Goal: Task Accomplishment & Management: Complete application form

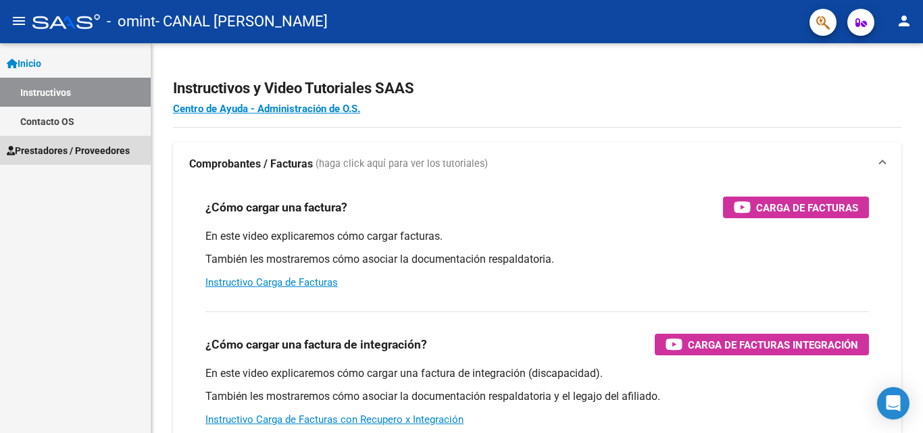
click at [58, 150] on span "Prestadores / Proveedores" at bounding box center [68, 150] width 123 height 15
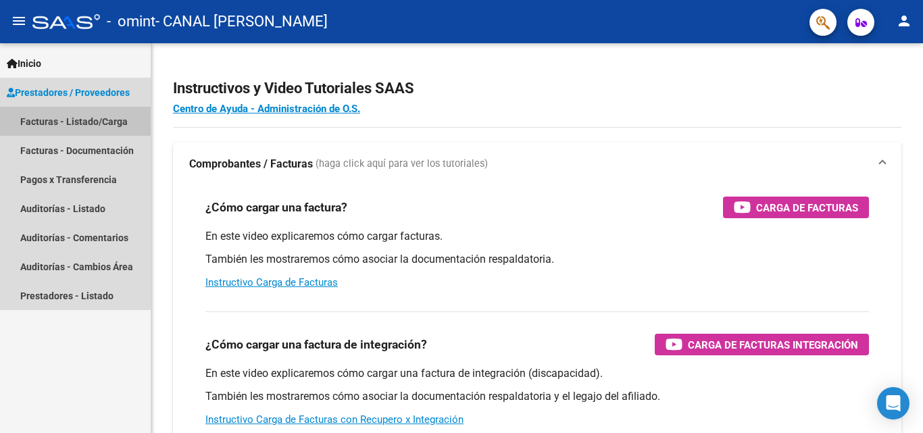
click at [70, 127] on link "Facturas - Listado/Carga" at bounding box center [75, 121] width 151 height 29
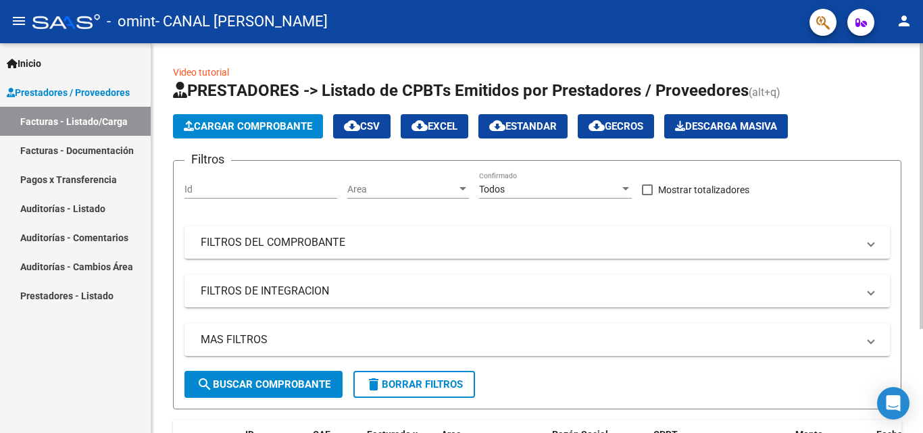
click at [209, 139] on app-list-header "PRESTADORES -> Listado de CPBTs Emitidos por Prestadores / Proveedores (alt+q) …" at bounding box center [537, 245] width 728 height 330
click at [211, 133] on button "Cargar Comprobante" at bounding box center [248, 126] width 150 height 24
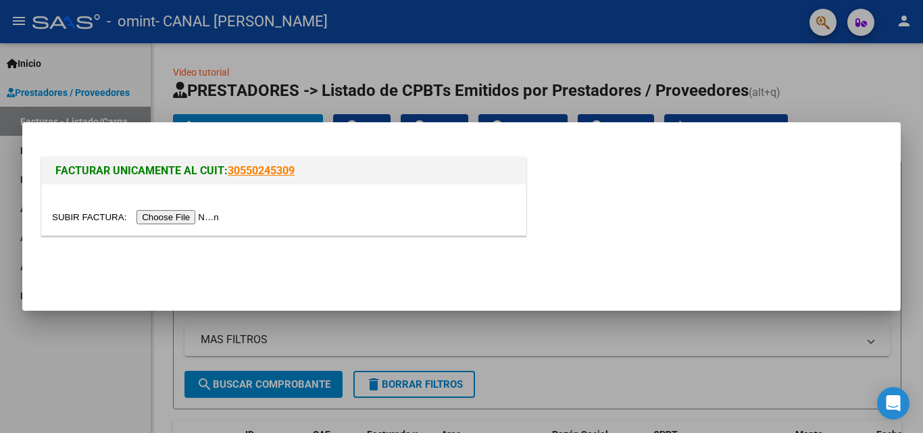
click at [209, 213] on input "file" at bounding box center [137, 217] width 171 height 14
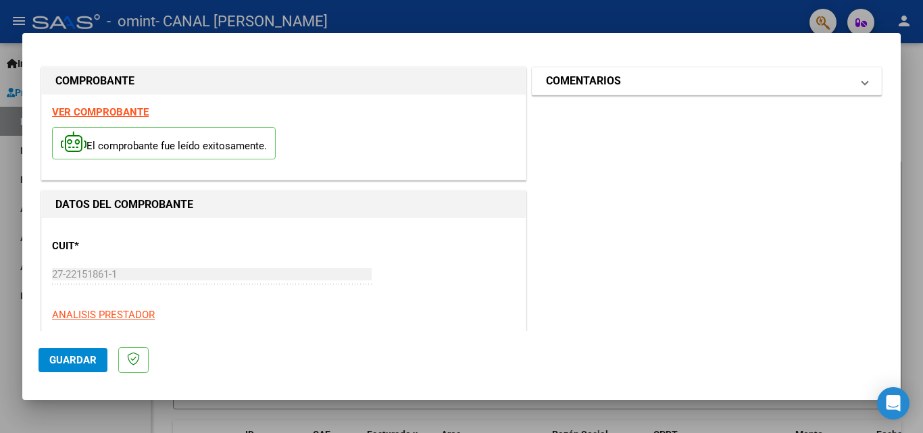
click at [862, 82] on span at bounding box center [864, 81] width 5 height 16
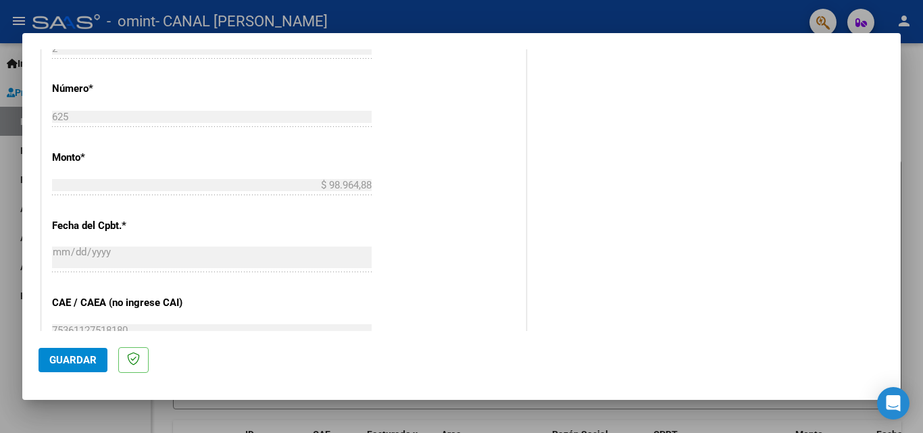
scroll to position [738, 0]
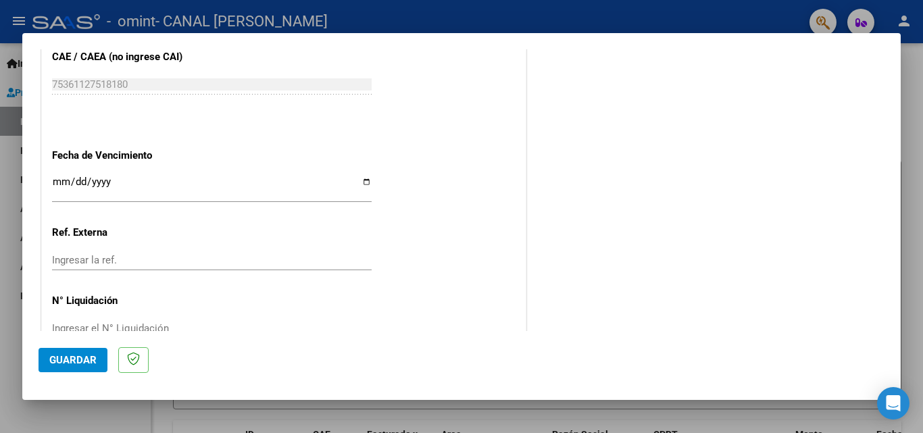
click at [365, 184] on input "Ingresar la fecha" at bounding box center [212, 187] width 320 height 22
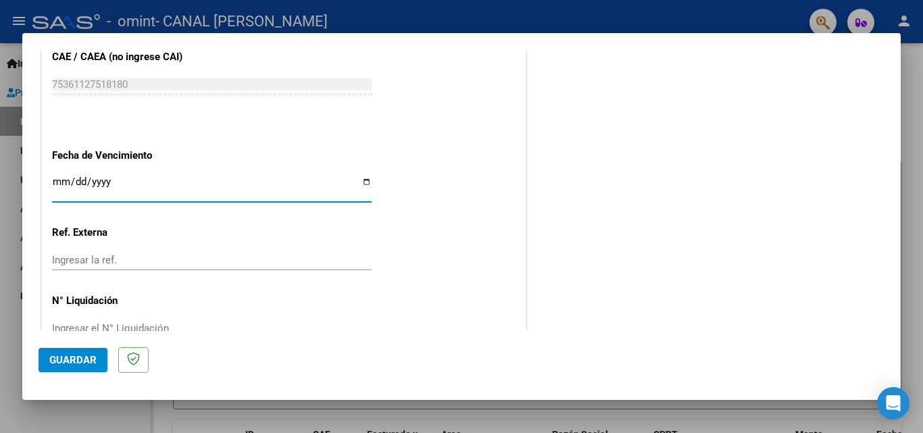
type input "[DATE]"
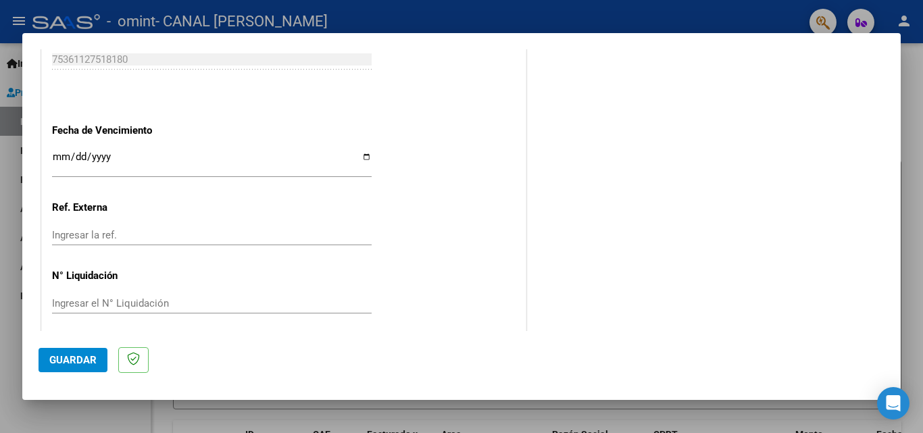
scroll to position [772, 0]
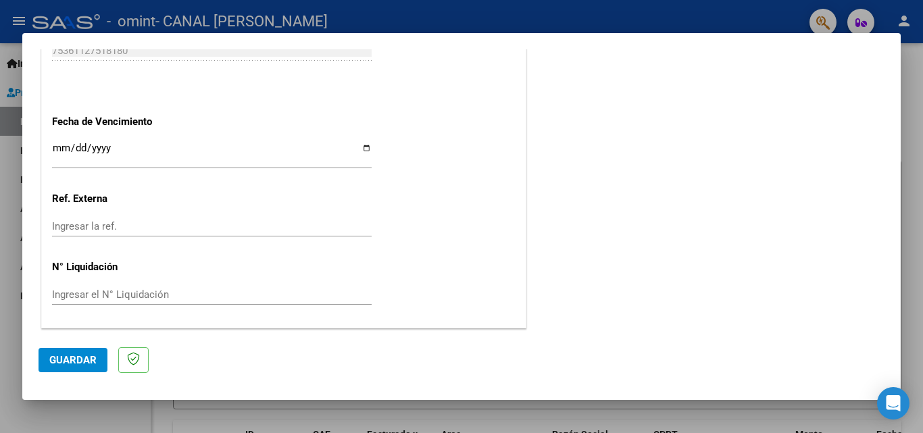
drag, startPoint x: 918, startPoint y: 331, endPoint x: 897, endPoint y: 322, distance: 22.7
click at [897, 322] on div "COMPROBANTE VER COMPROBANTE El comprobante fue leído exitosamente. DATOS DEL CO…" at bounding box center [461, 216] width 923 height 433
click at [79, 361] on span "Guardar" at bounding box center [72, 360] width 47 height 12
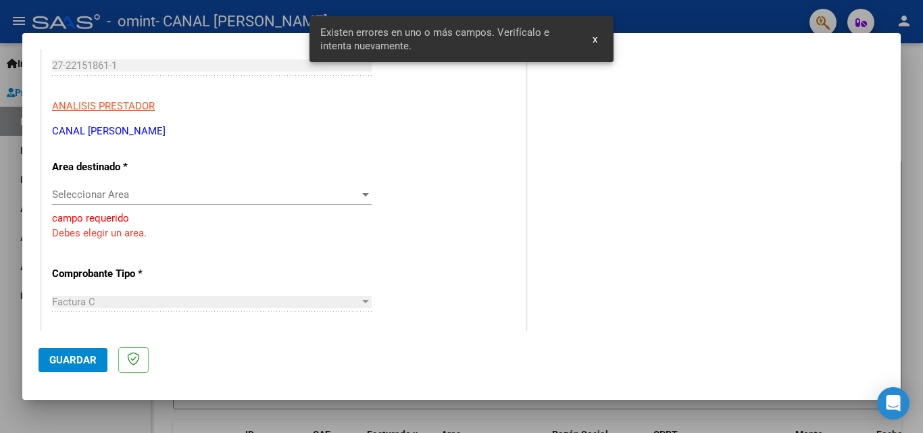
scroll to position [207, 0]
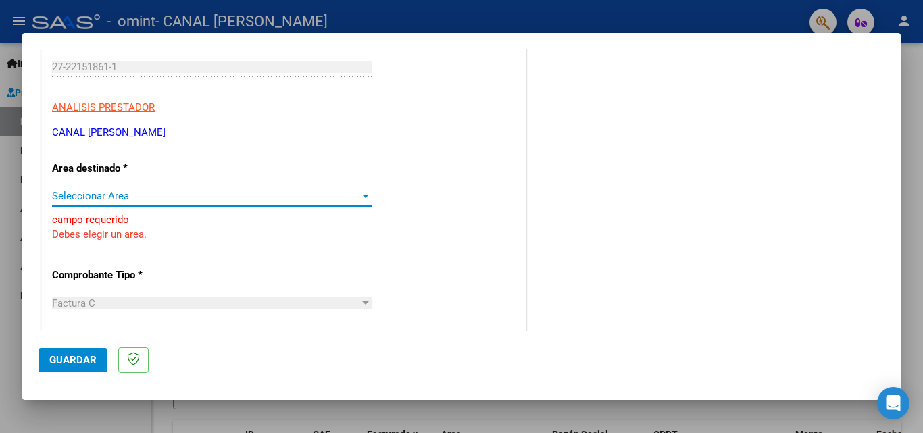
click at [363, 197] on div at bounding box center [365, 196] width 7 height 3
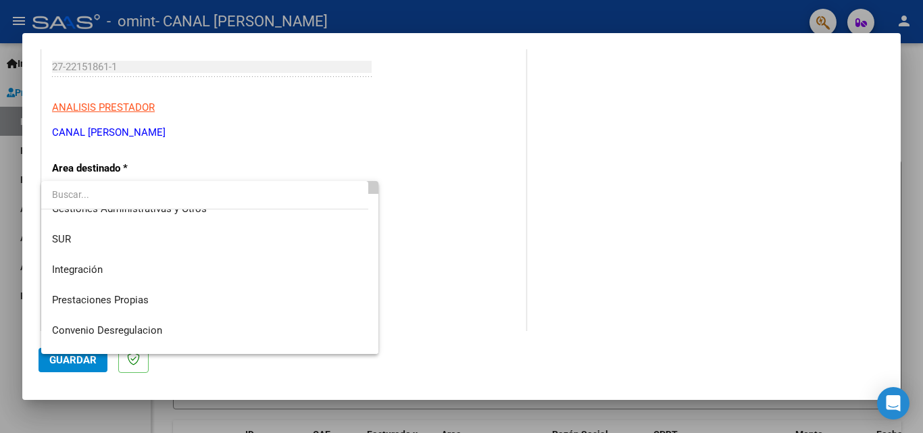
scroll to position [54, 0]
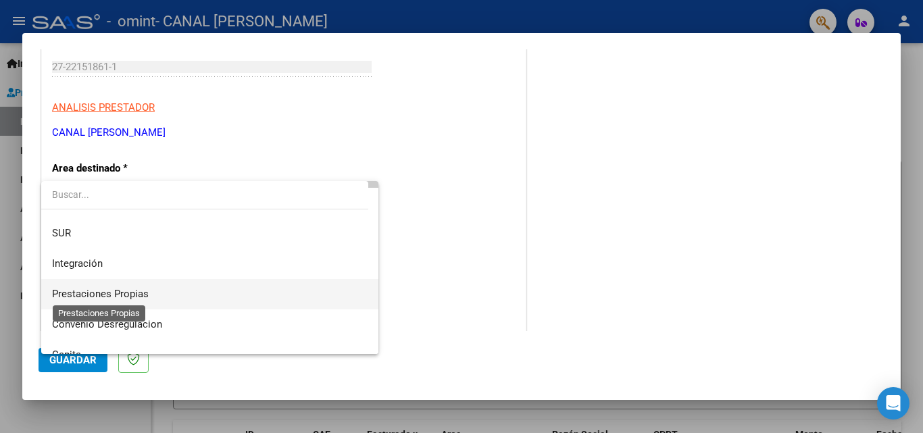
click at [143, 293] on span "Prestaciones Propias" at bounding box center [100, 294] width 97 height 12
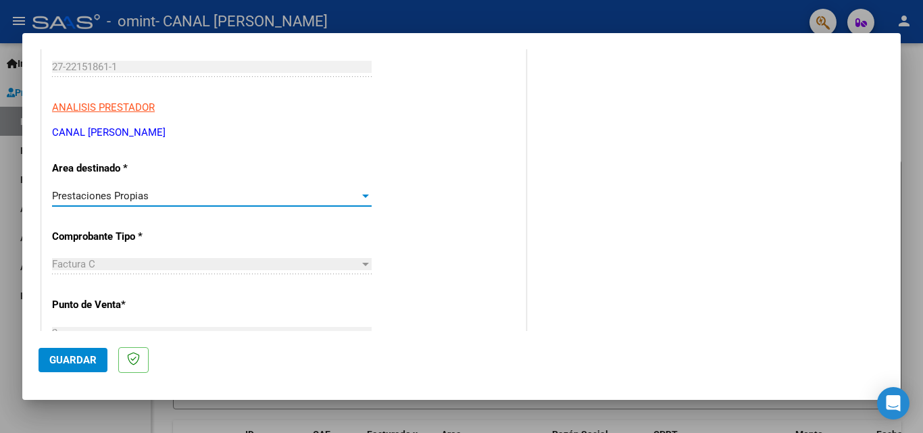
click at [364, 263] on div at bounding box center [365, 264] width 7 height 3
click at [362, 196] on div at bounding box center [365, 196] width 7 height 3
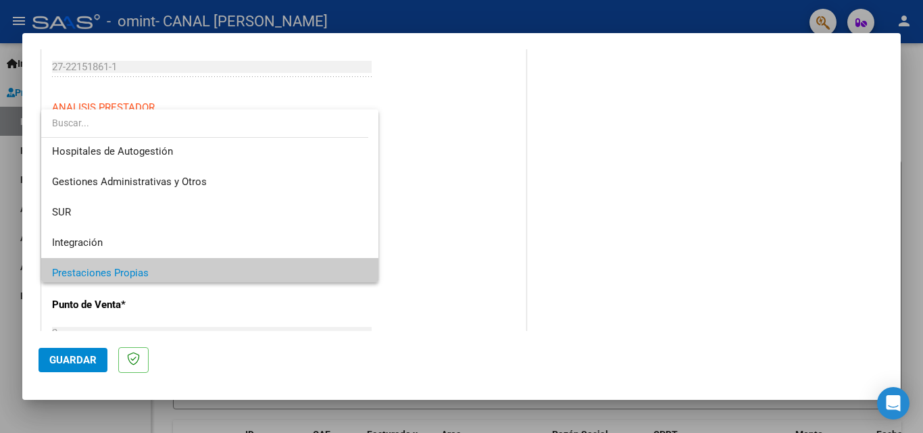
scroll to position [0, 0]
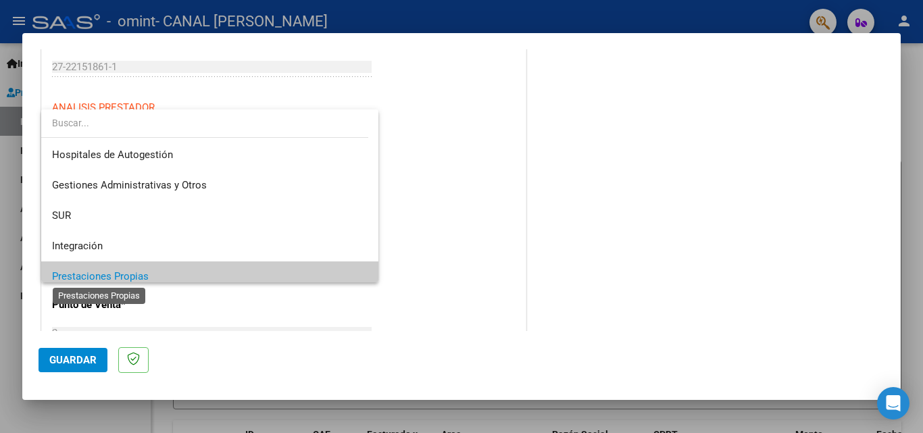
click at [136, 271] on span "Prestaciones Propias" at bounding box center [100, 276] width 97 height 12
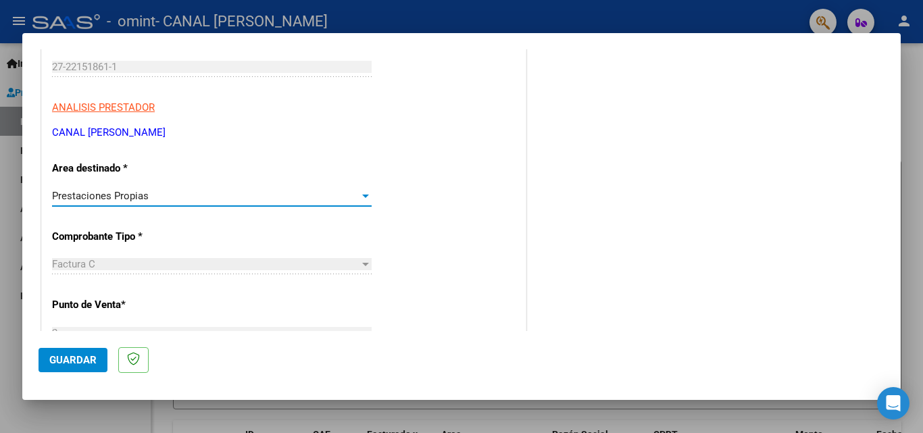
click at [60, 361] on span "Guardar" at bounding box center [72, 360] width 47 height 12
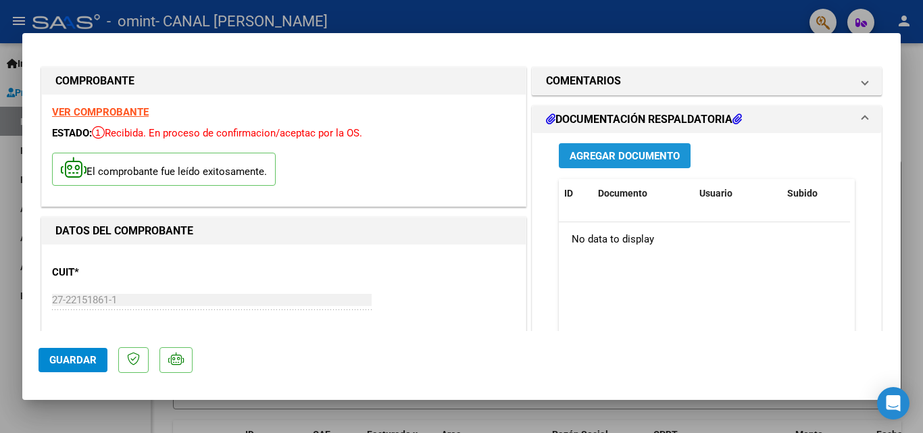
click at [630, 151] on span "Agregar Documento" at bounding box center [625, 156] width 110 height 12
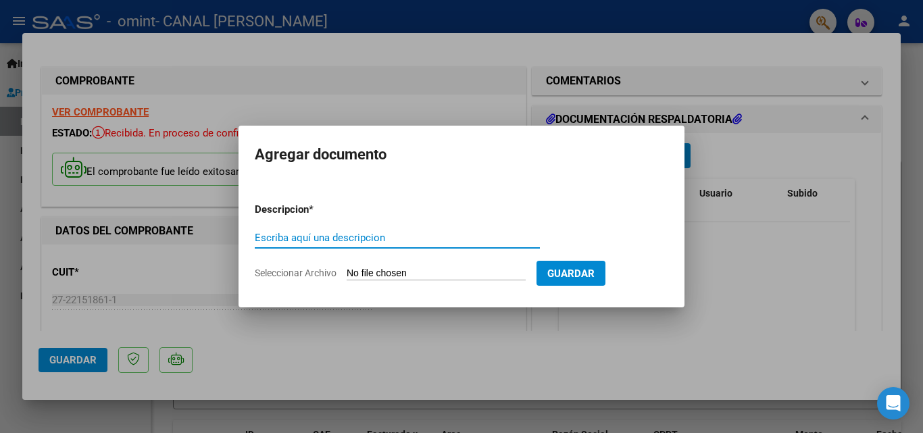
click at [276, 236] on input "Escriba aquí una descripcion" at bounding box center [397, 238] width 285 height 12
type input "planilla de asistencia"
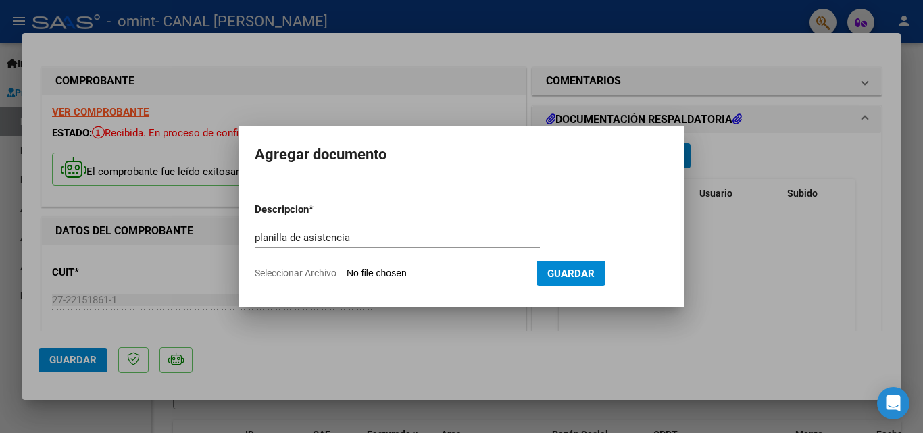
click at [316, 270] on span "Seleccionar Archivo" at bounding box center [296, 273] width 82 height 11
click at [347, 270] on input "Seleccionar Archivo" at bounding box center [436, 274] width 179 height 13
type input "C:\fakepath\omint [DATE].pdf"
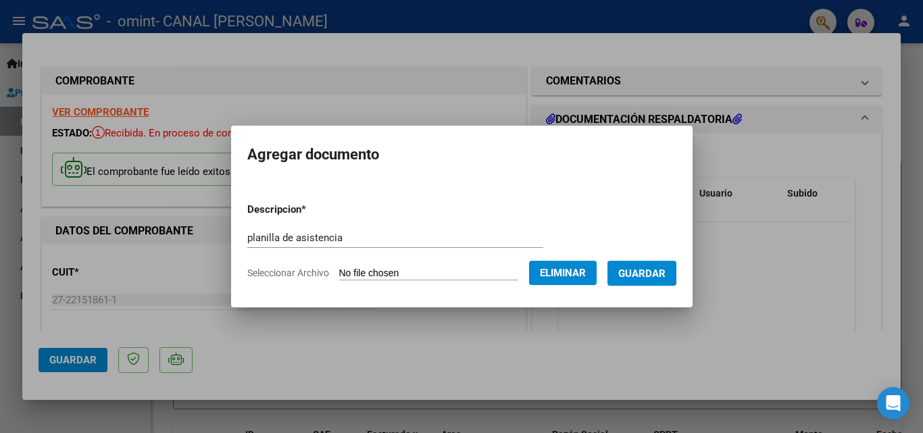
click at [665, 271] on span "Guardar" at bounding box center [641, 274] width 47 height 12
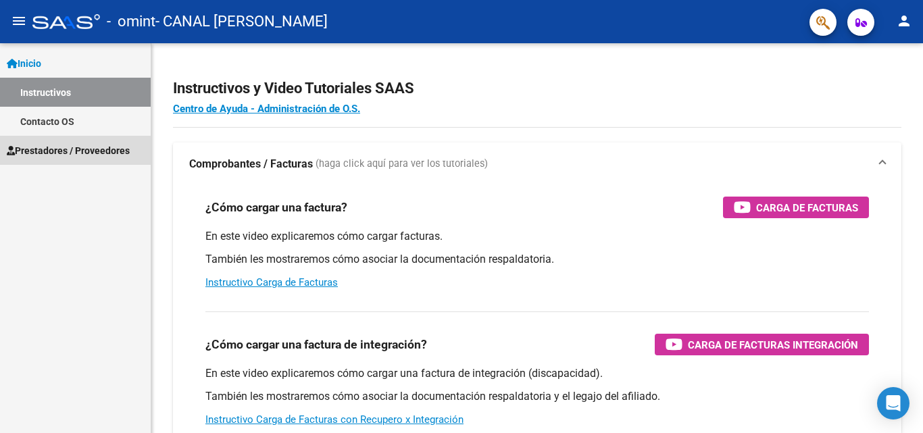
click at [57, 150] on span "Prestadores / Proveedores" at bounding box center [68, 150] width 123 height 15
